Goal: Navigation & Orientation: Understand site structure

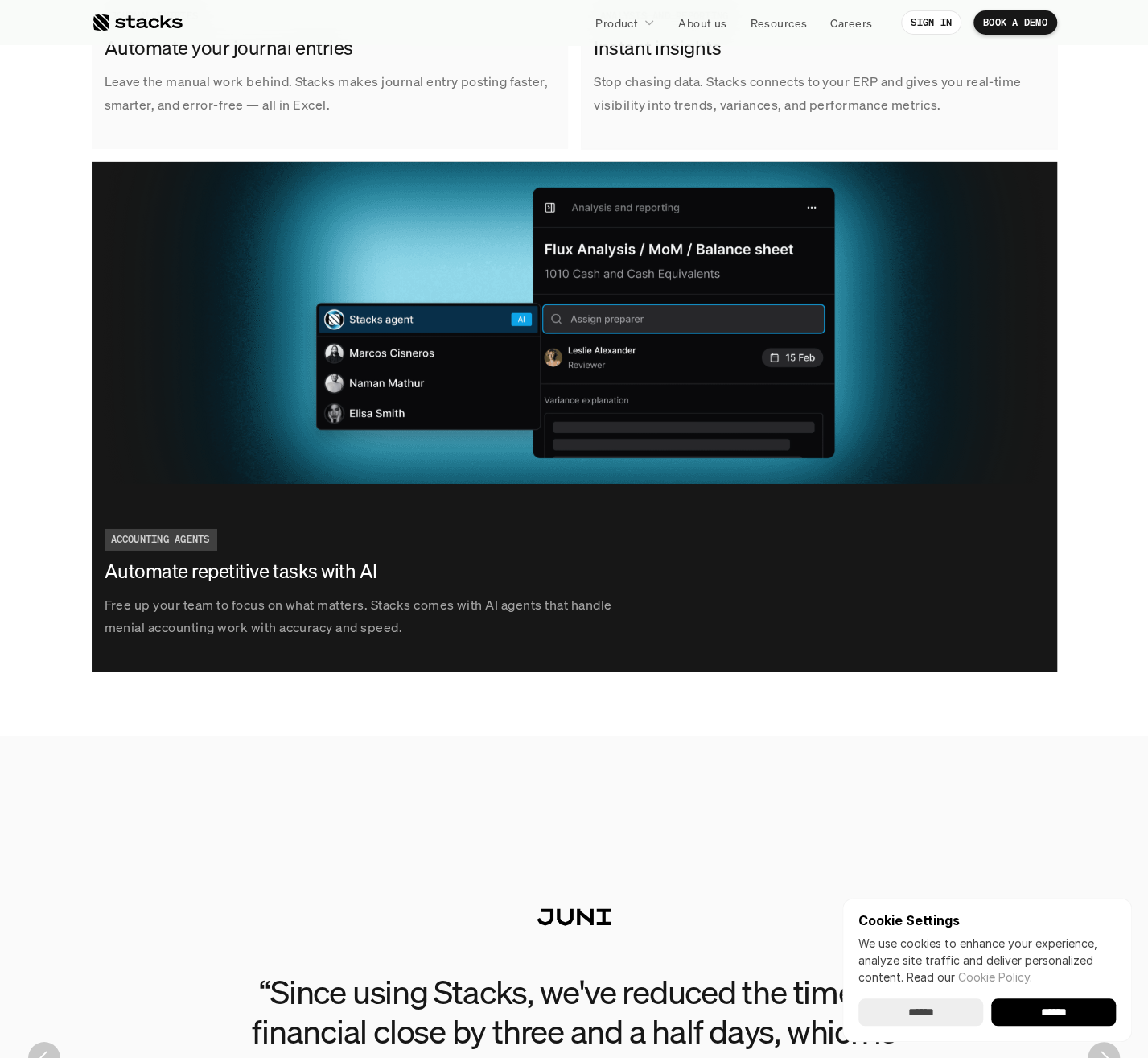
scroll to position [3300, 0]
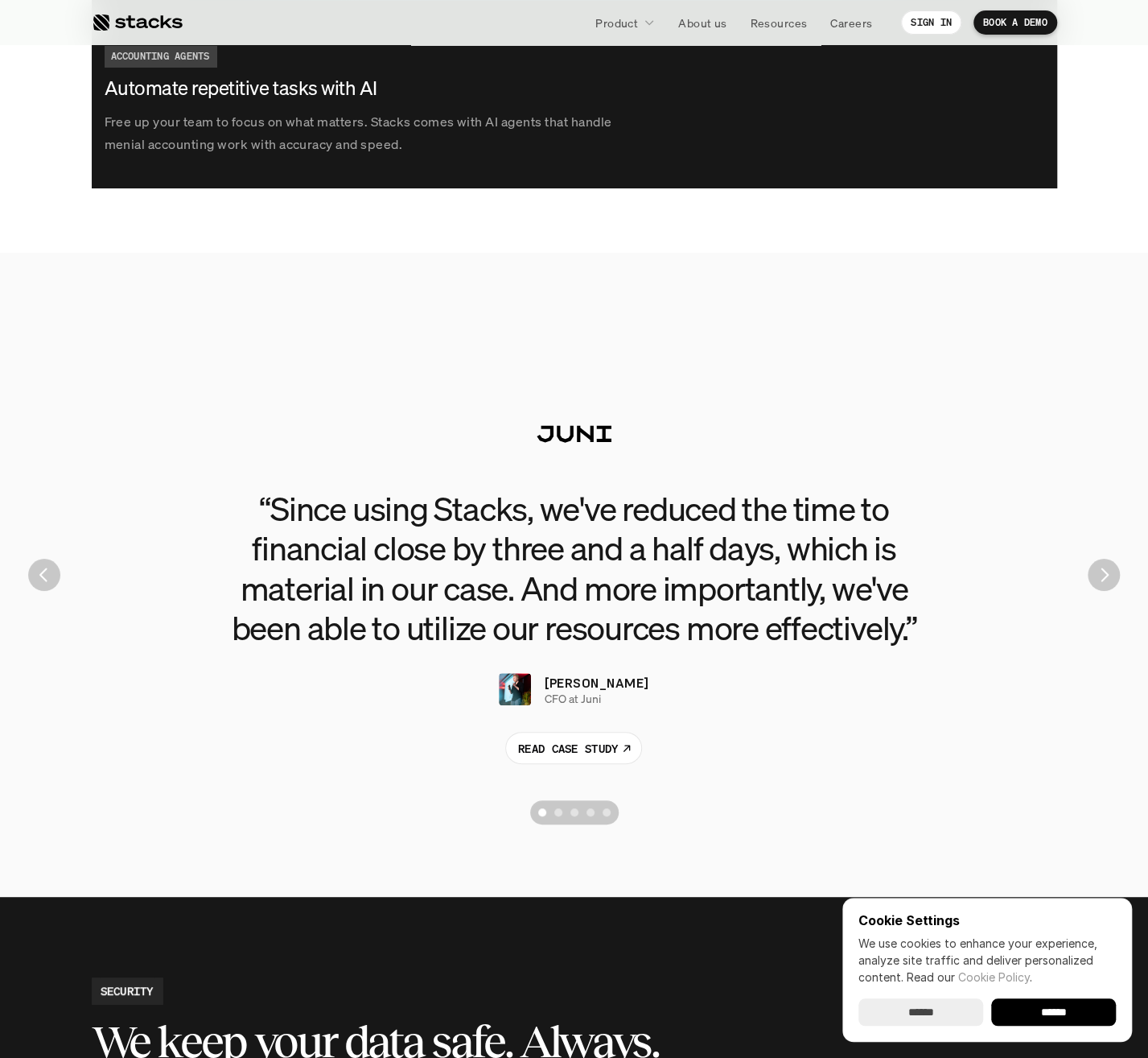
click at [556, 813] on div "Scroll to page 2" at bounding box center [559, 812] width 8 height 8
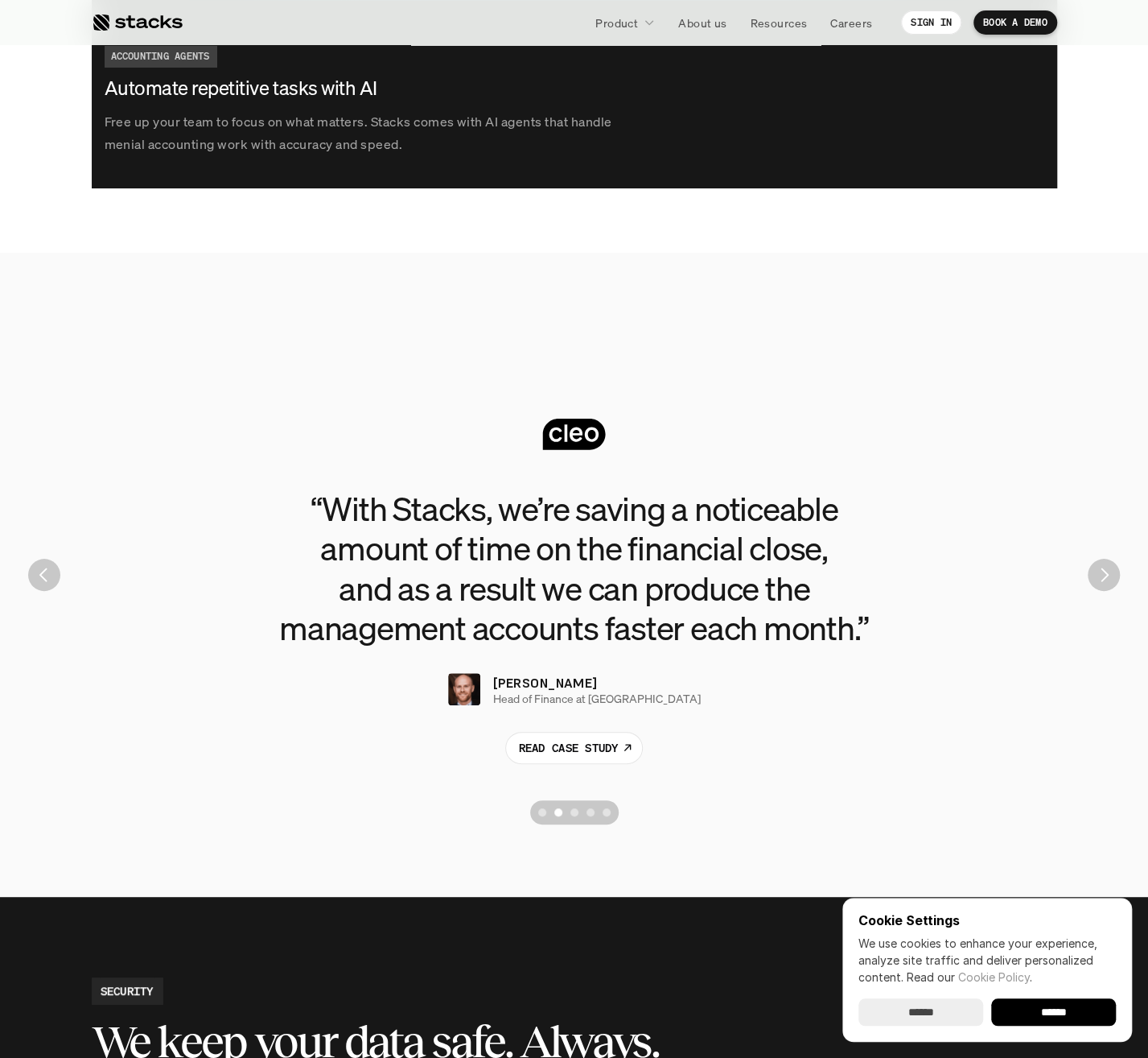
click at [536, 811] on button "Scroll to page 1" at bounding box center [540, 811] width 20 height 24
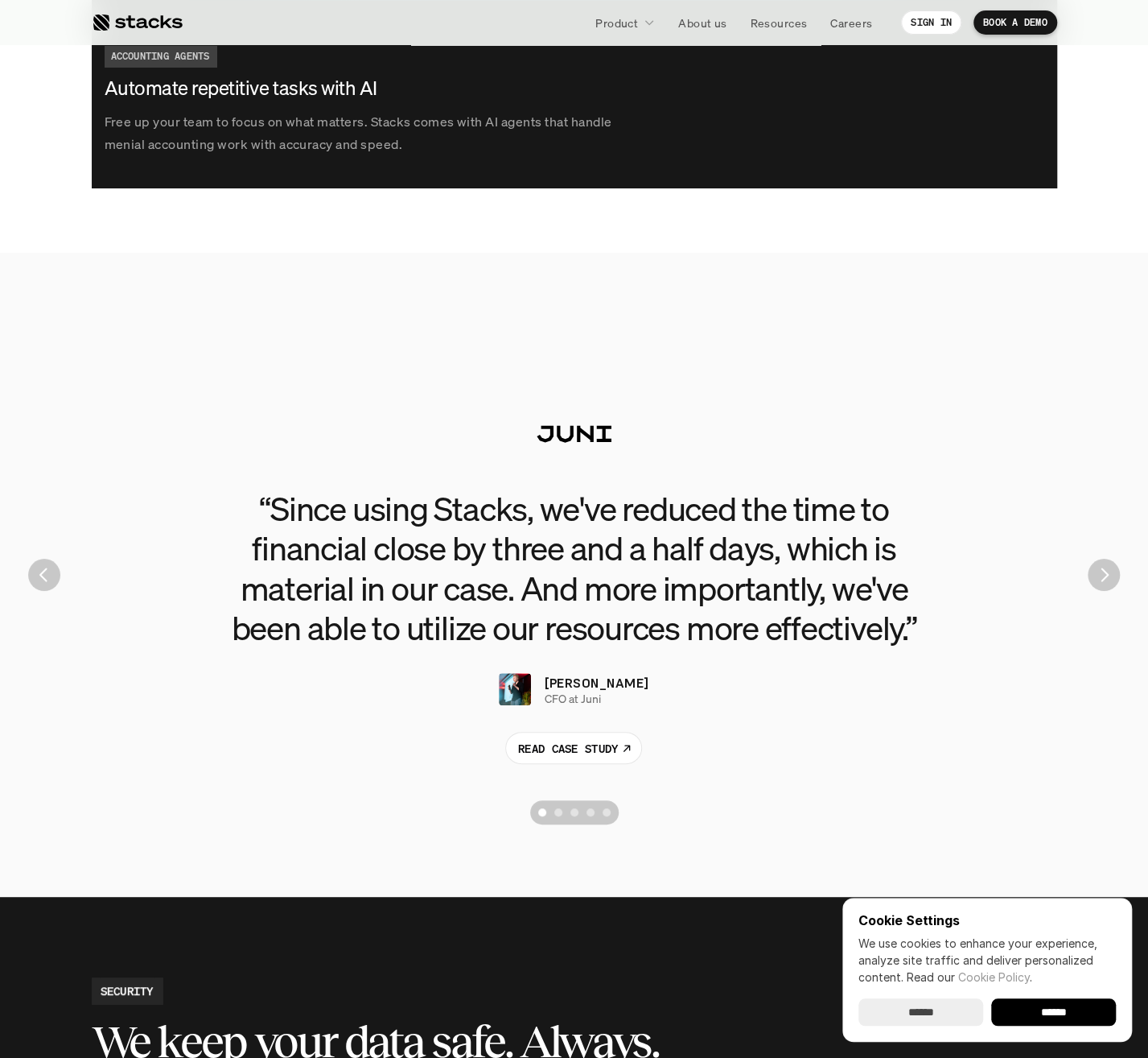
click at [569, 812] on button "Scroll to page 3" at bounding box center [574, 811] width 16 height 24
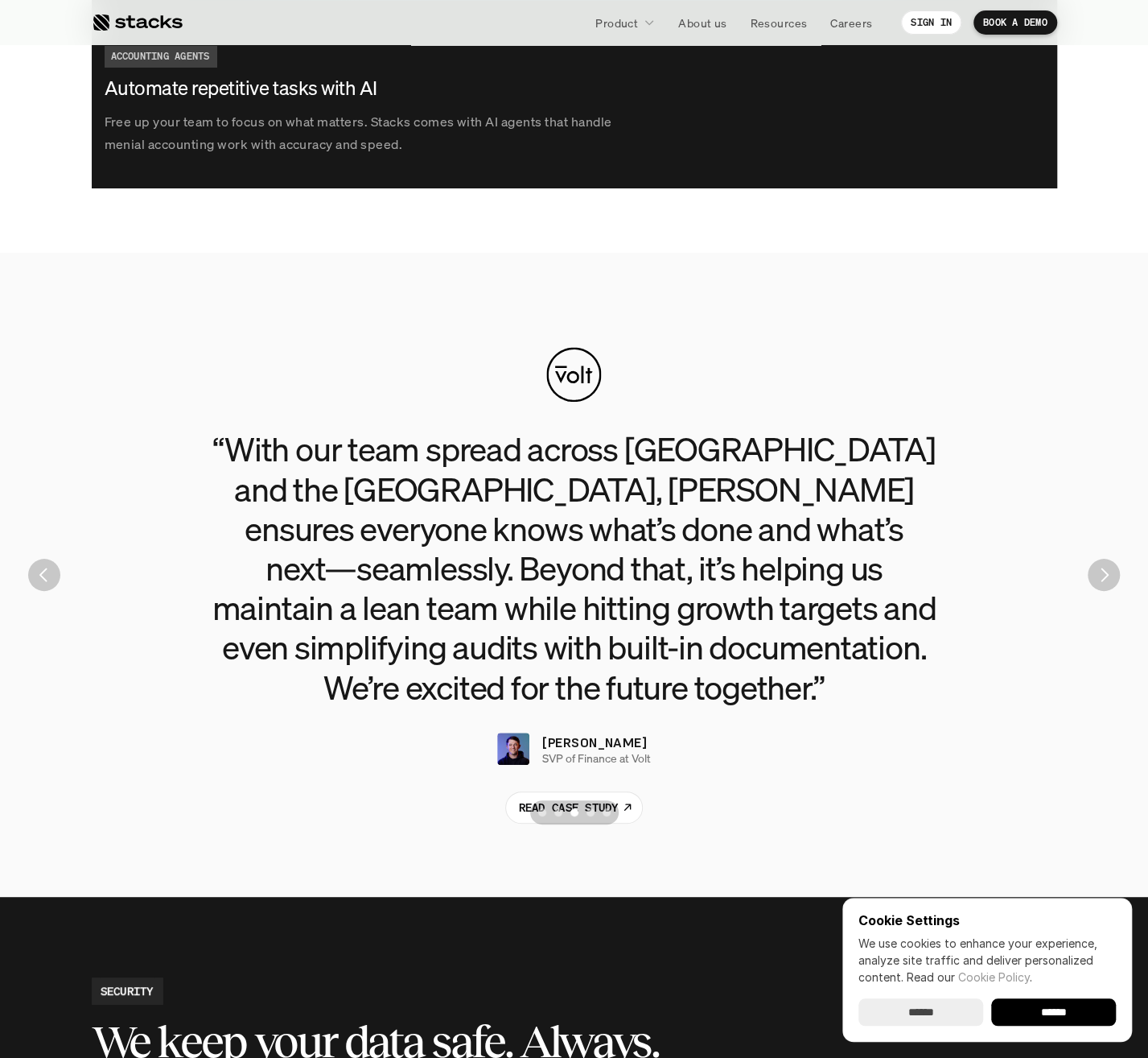
click at [591, 812] on div "Scroll to page 4" at bounding box center [591, 812] width 8 height 8
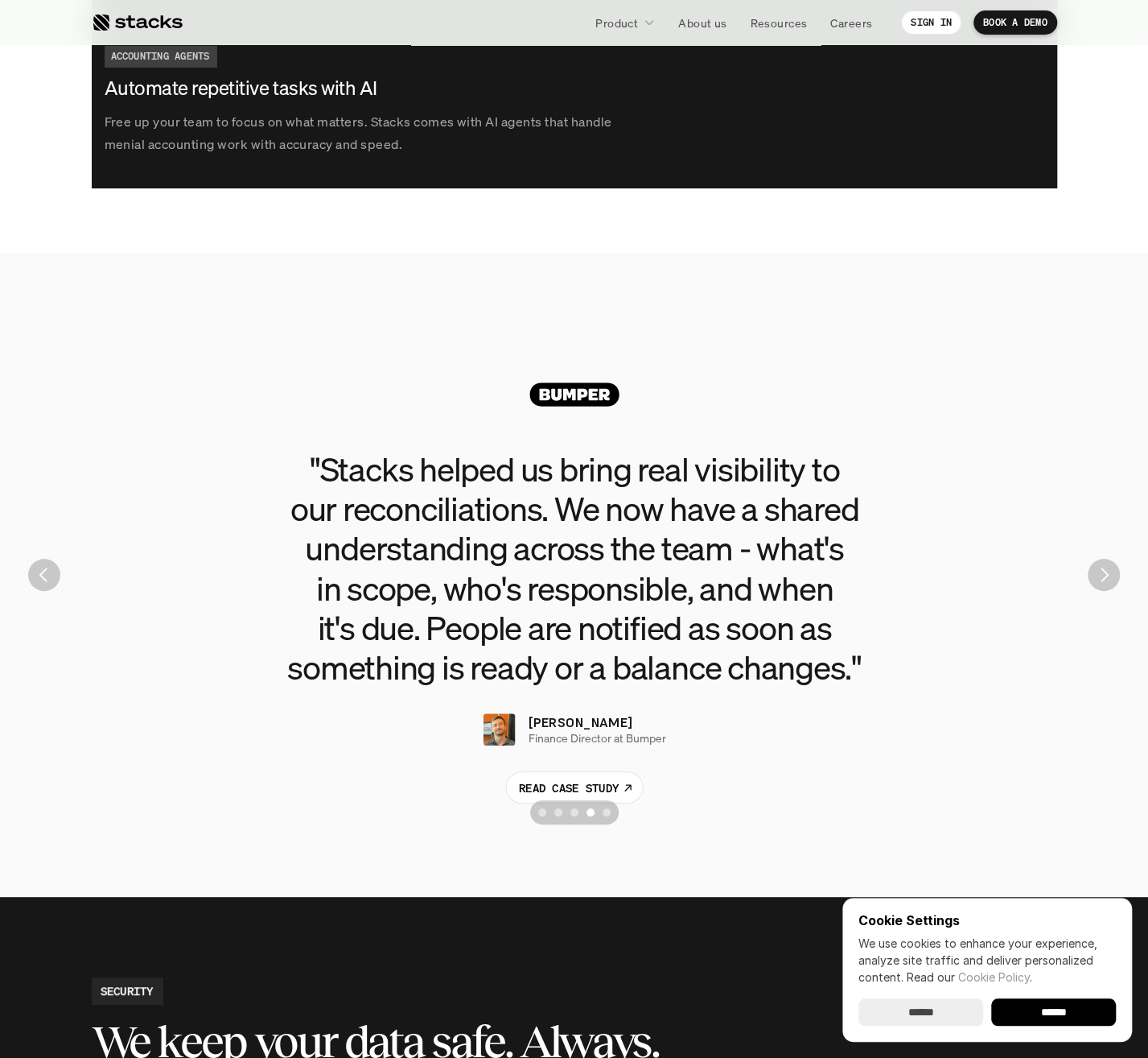
click at [574, 814] on div "Scroll to page 3" at bounding box center [574, 812] width 8 height 8
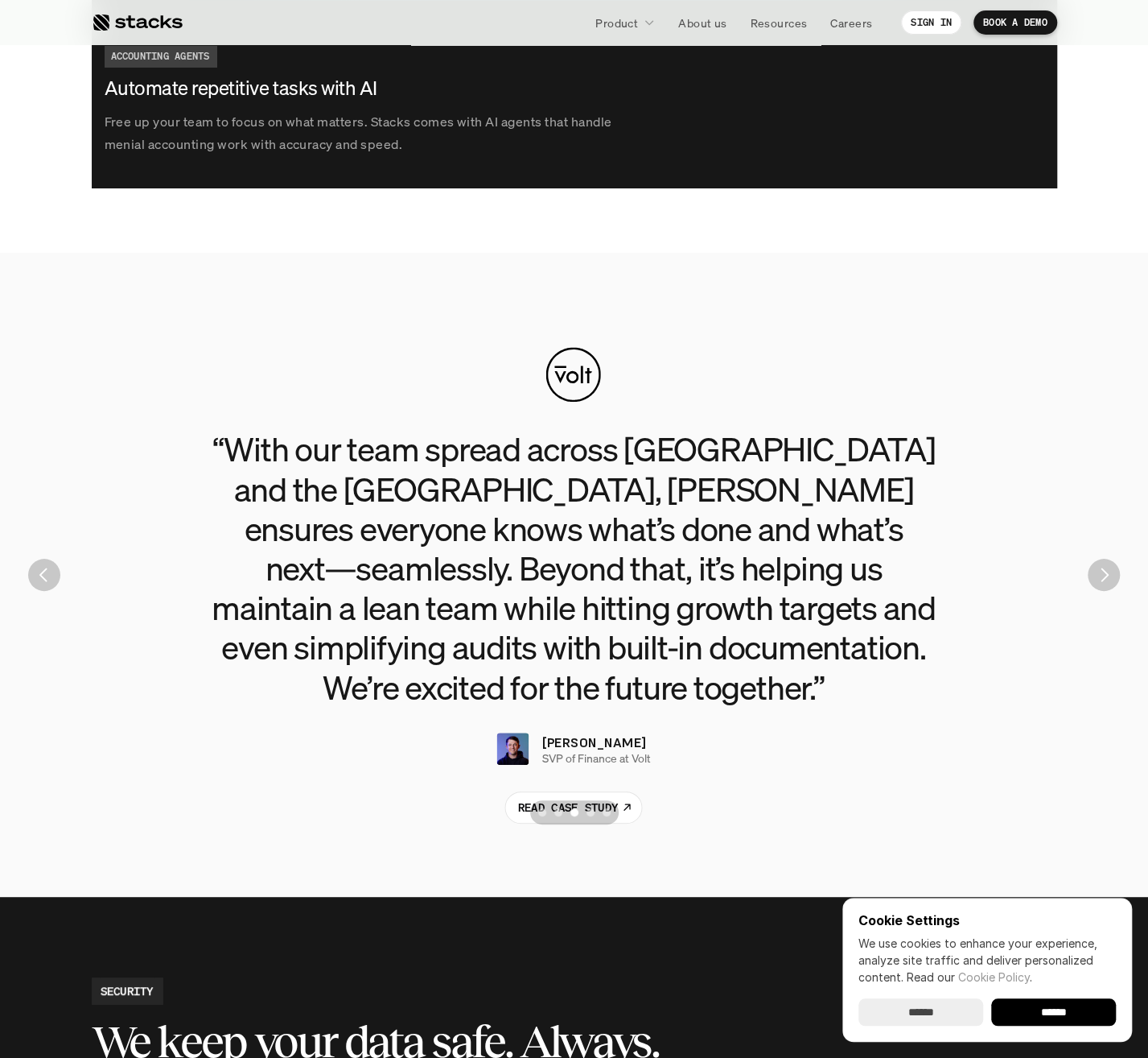
click at [605, 814] on div "Scroll to page 5" at bounding box center [606, 812] width 8 height 8
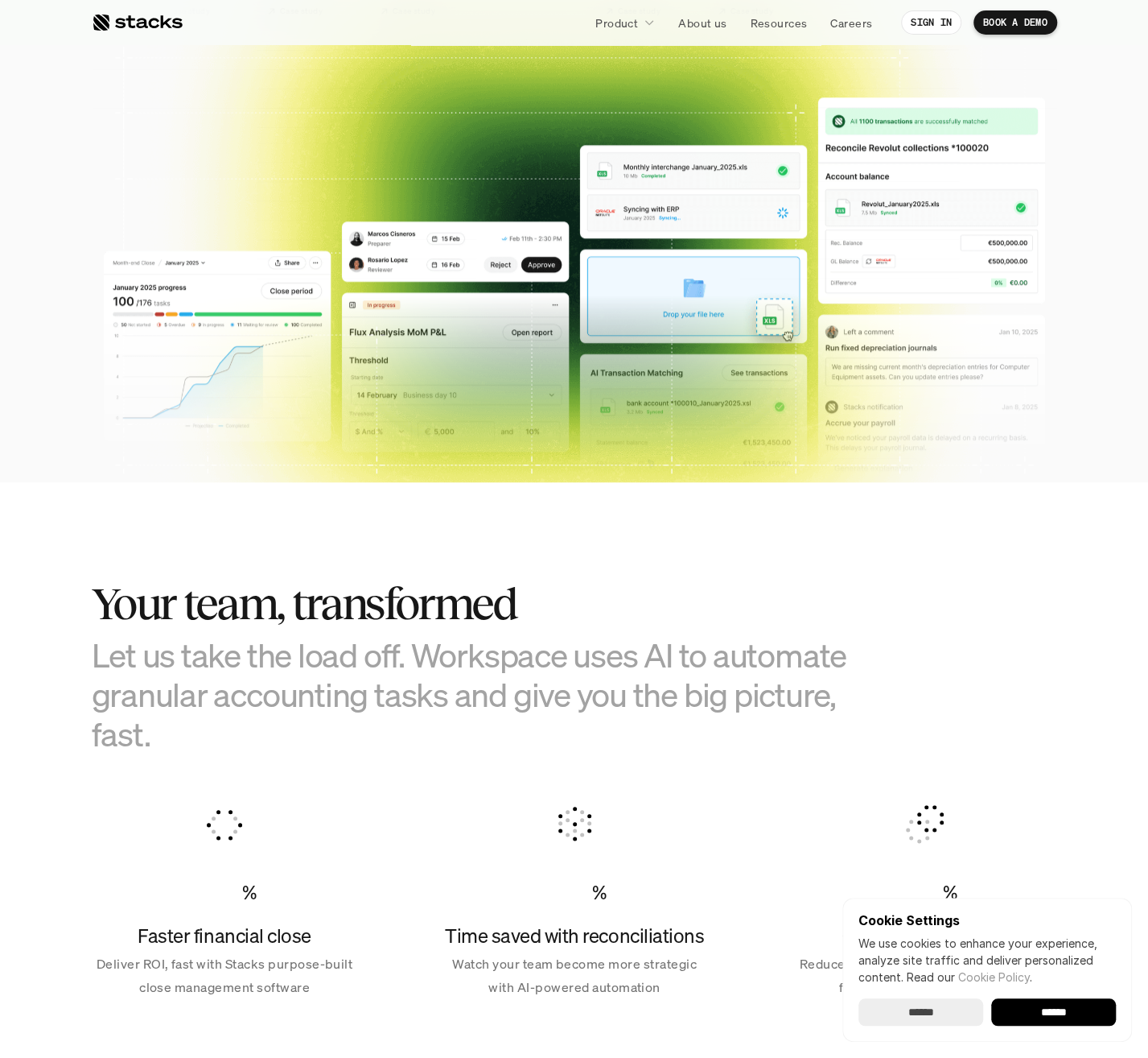
scroll to position [242, 0]
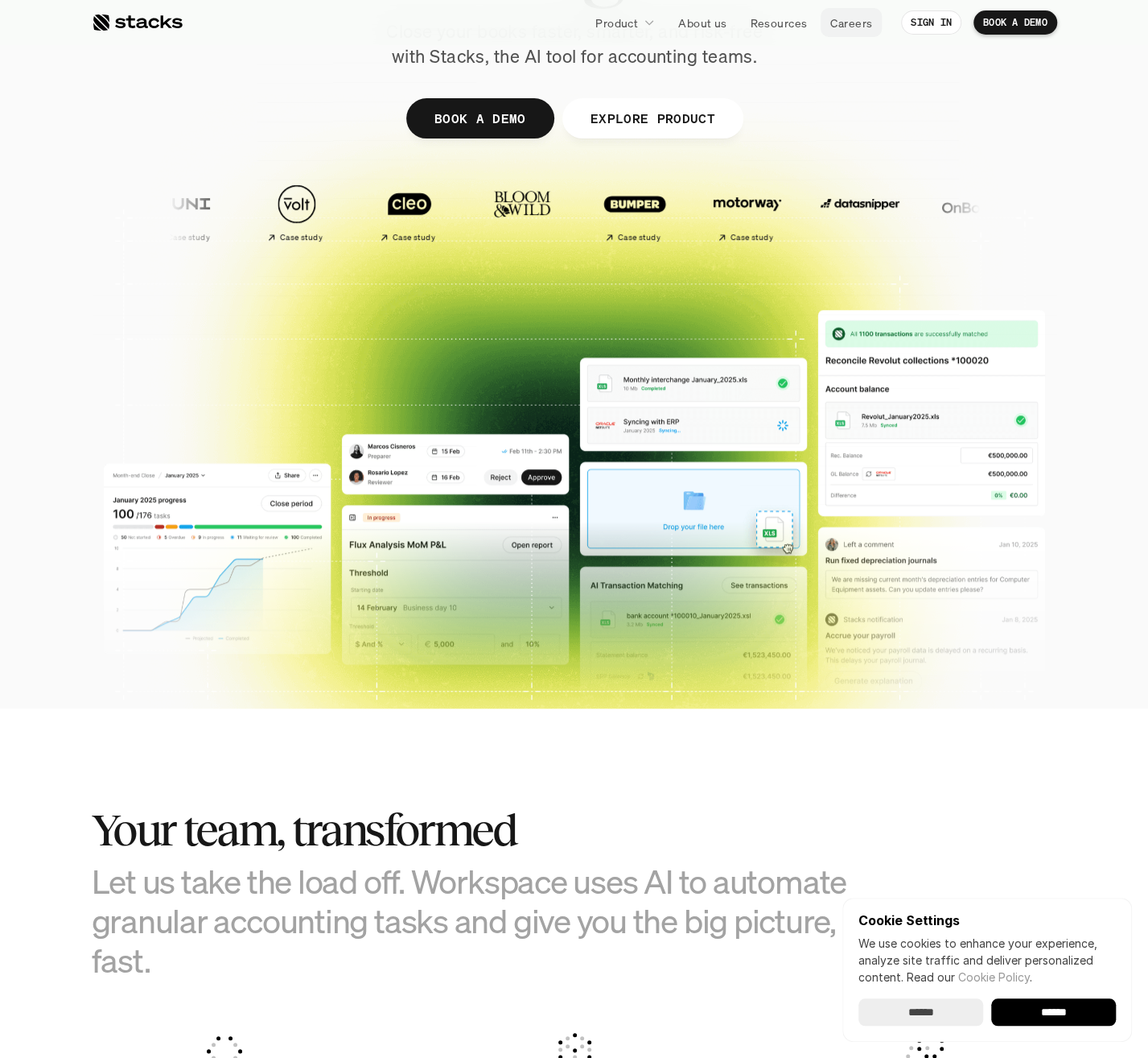
click at [830, 24] on p "Careers" at bounding box center [851, 23] width 42 height 17
click at [708, 20] on p "About us" at bounding box center [702, 23] width 48 height 17
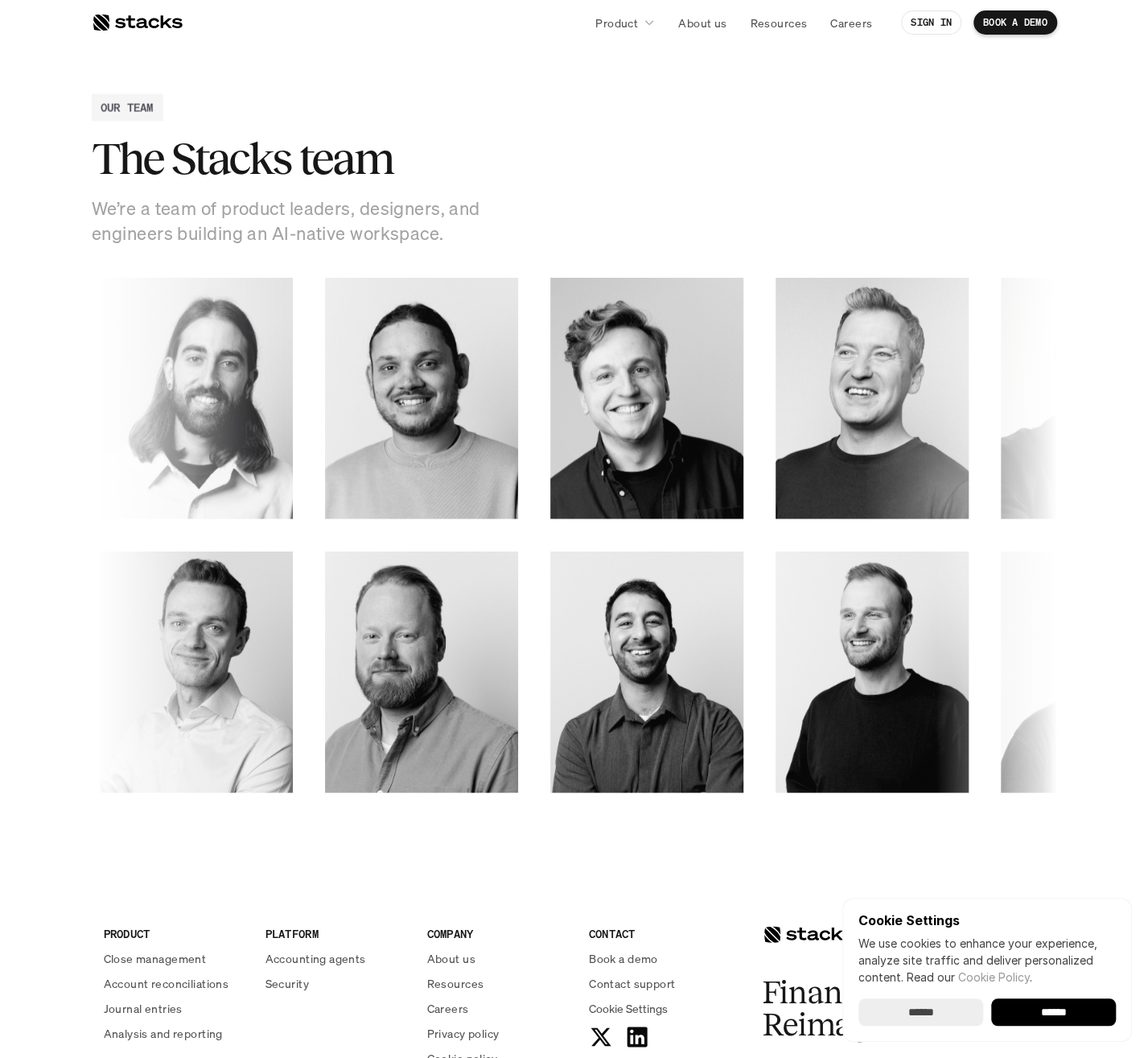
scroll to position [1851, 0]
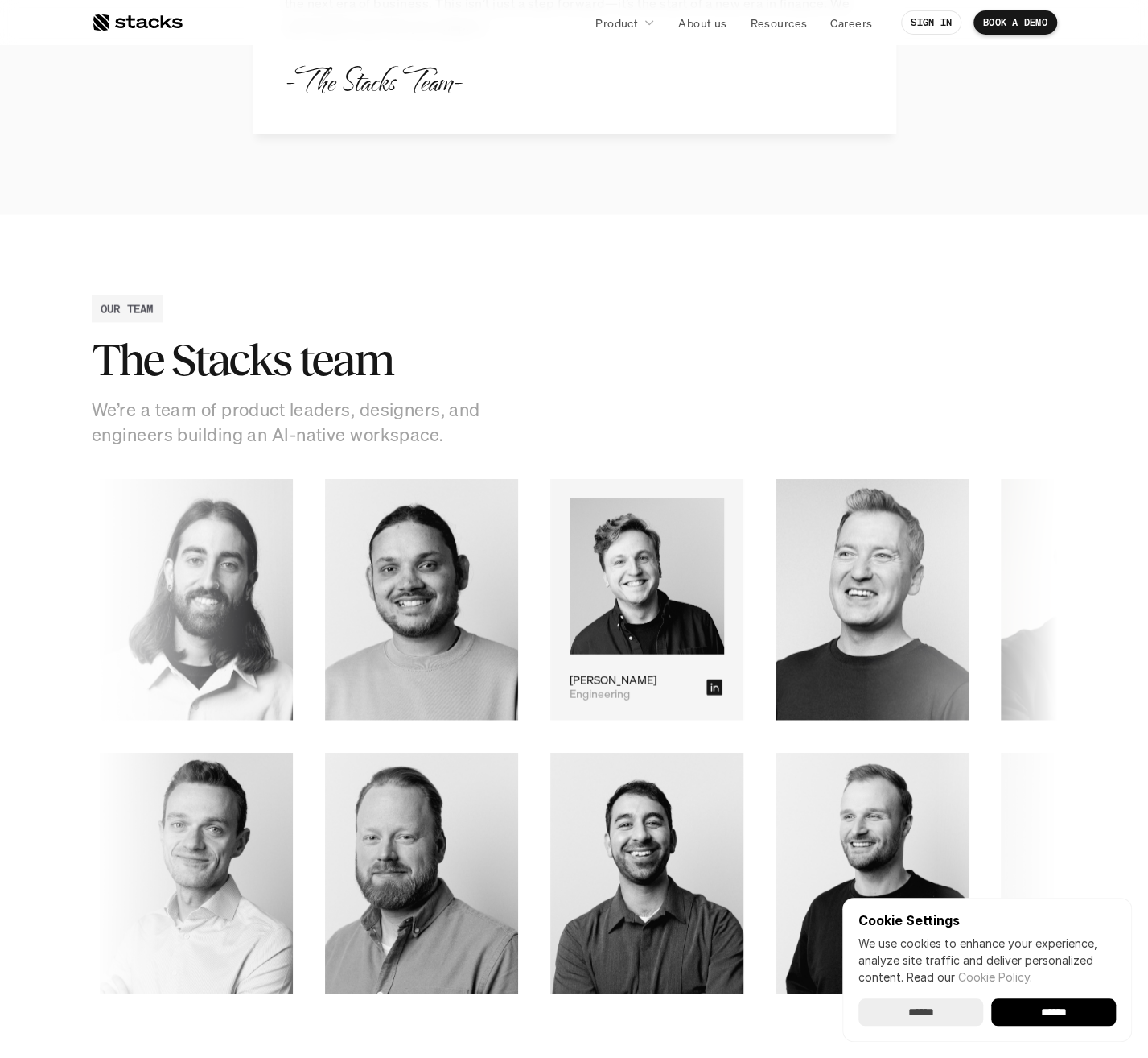
click at [559, 600] on img at bounding box center [636, 576] width 154 height 157
click at [632, 687] on icon at bounding box center [640, 687] width 16 height 16
